Goal: Communication & Community: Answer question/provide support

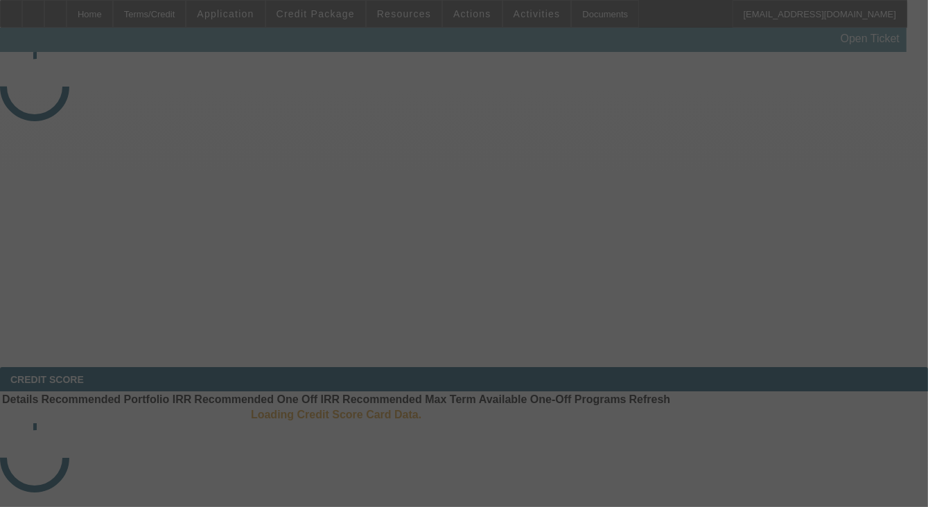
click at [842, 204] on div at bounding box center [464, 253] width 928 height 507
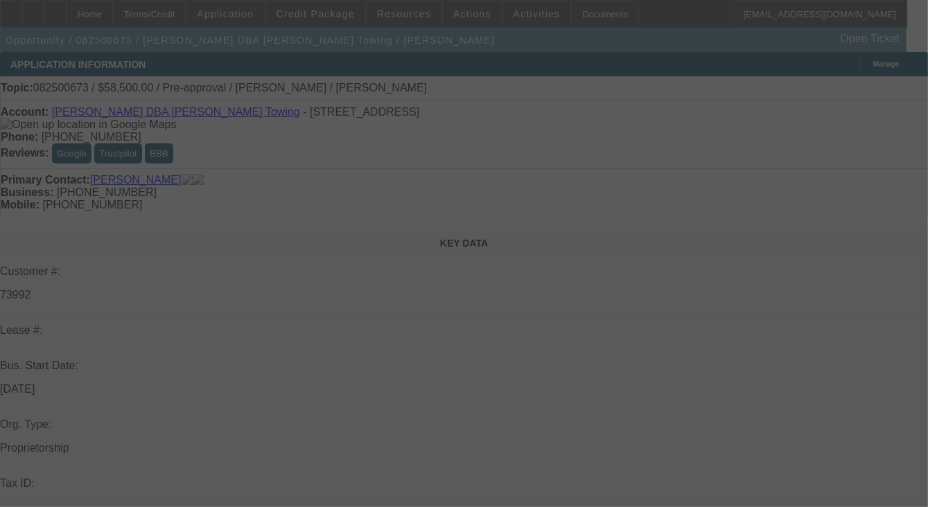
click at [840, 204] on div at bounding box center [464, 253] width 928 height 507
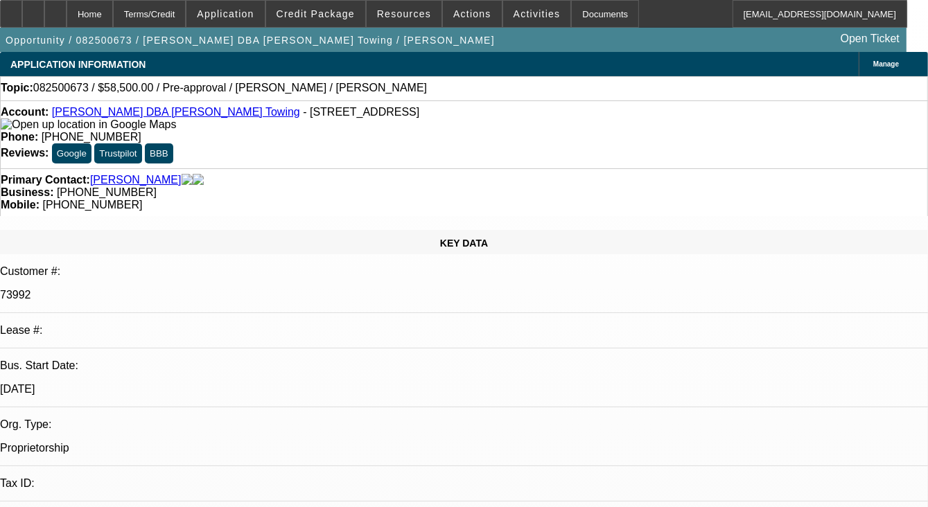
select select "0.1"
select select "2"
select select "0.1"
select select "1"
select select "2"
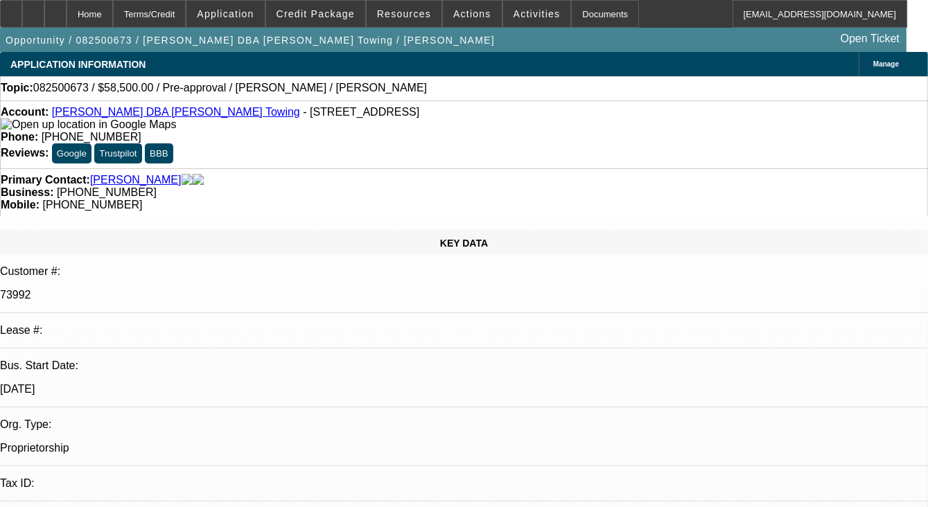
select select "4"
radio input "true"
type textarea "NO DEAL UNDER THIS CUSTOMER ID"
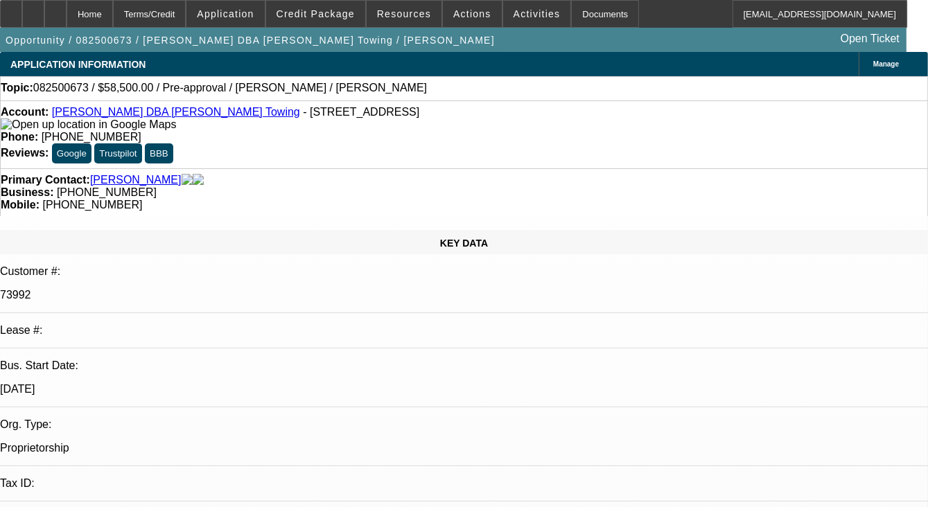
radio input "true"
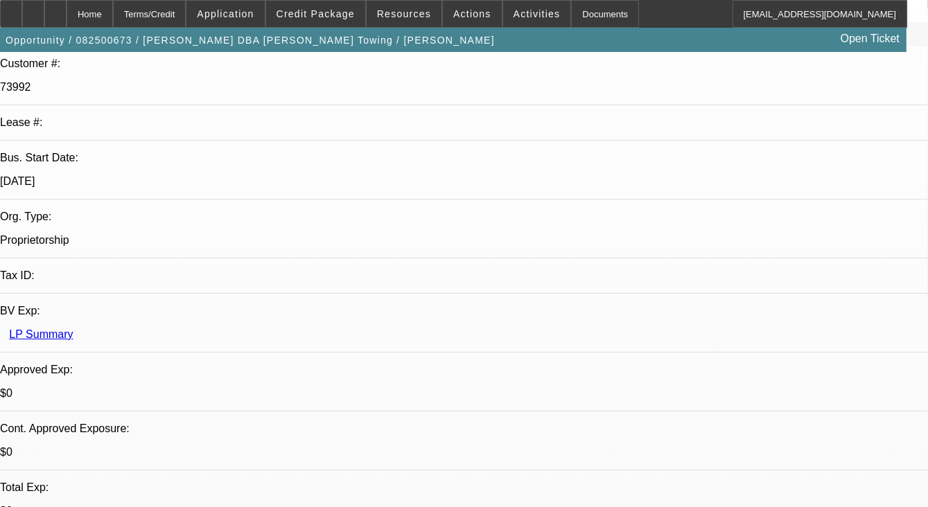
select select "0.1"
select select "2"
select select "0.1"
select select "1"
select select "2"
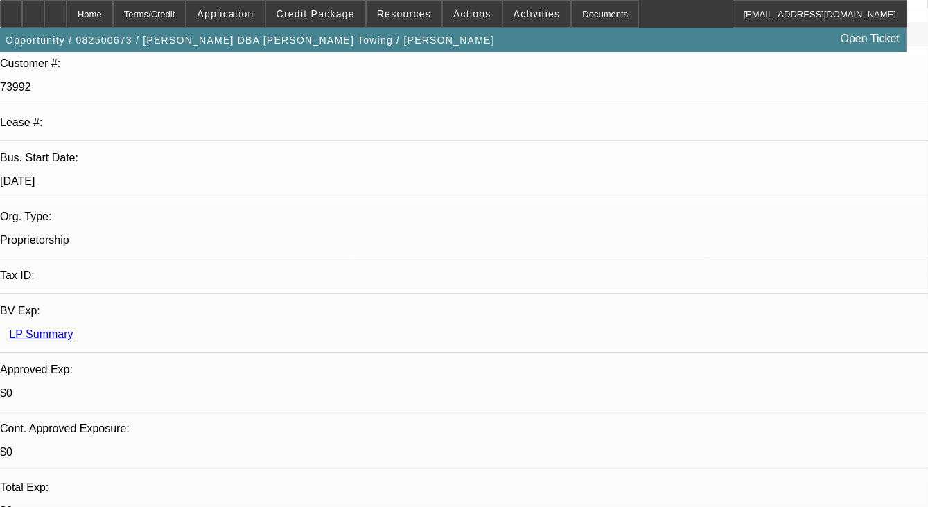
select select "4"
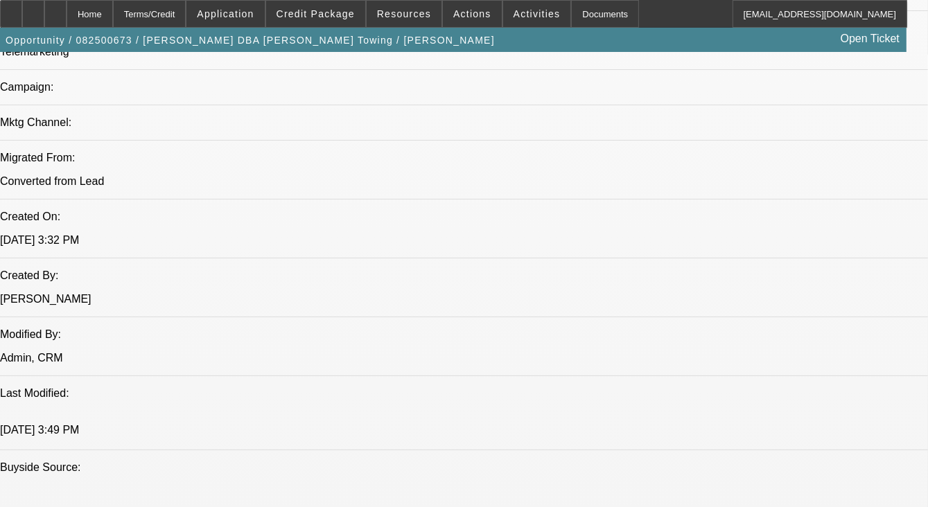
scroll to position [970, 0]
